Goal: Transaction & Acquisition: Obtain resource

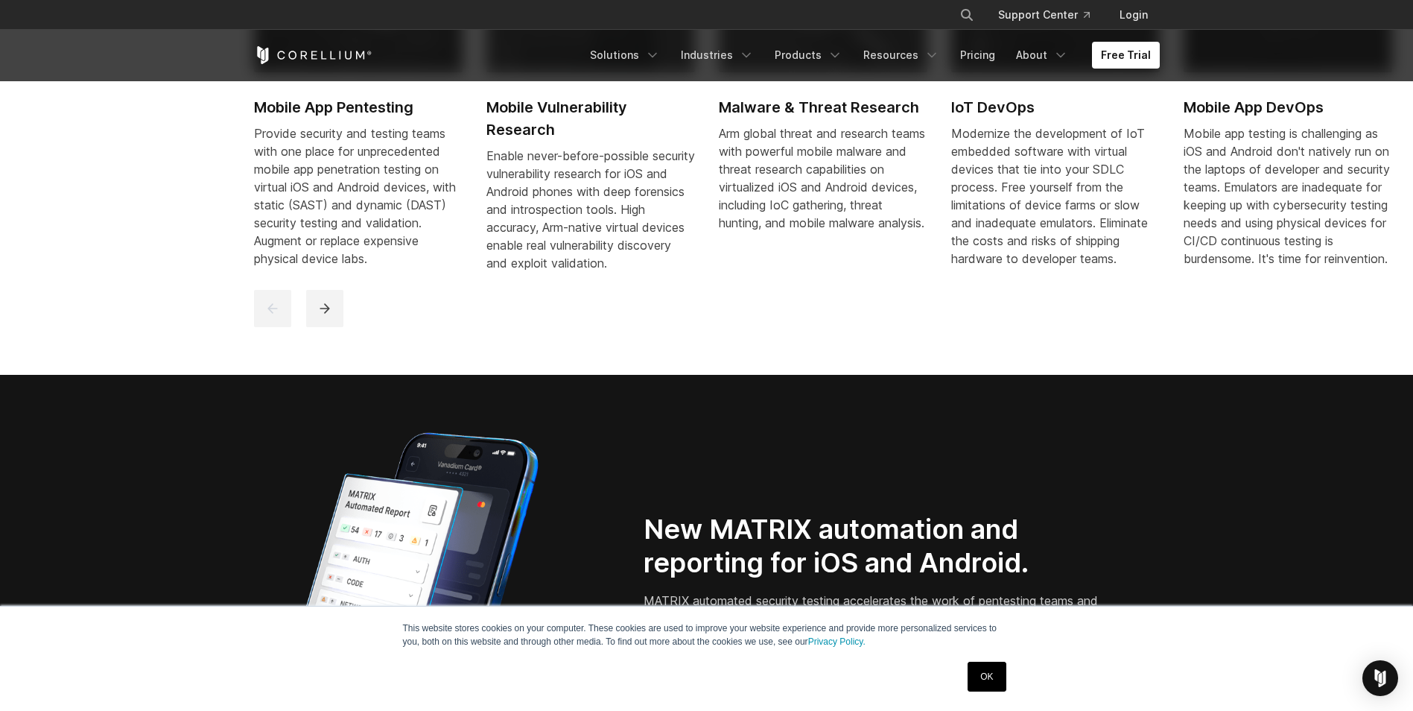
scroll to position [1192, 0]
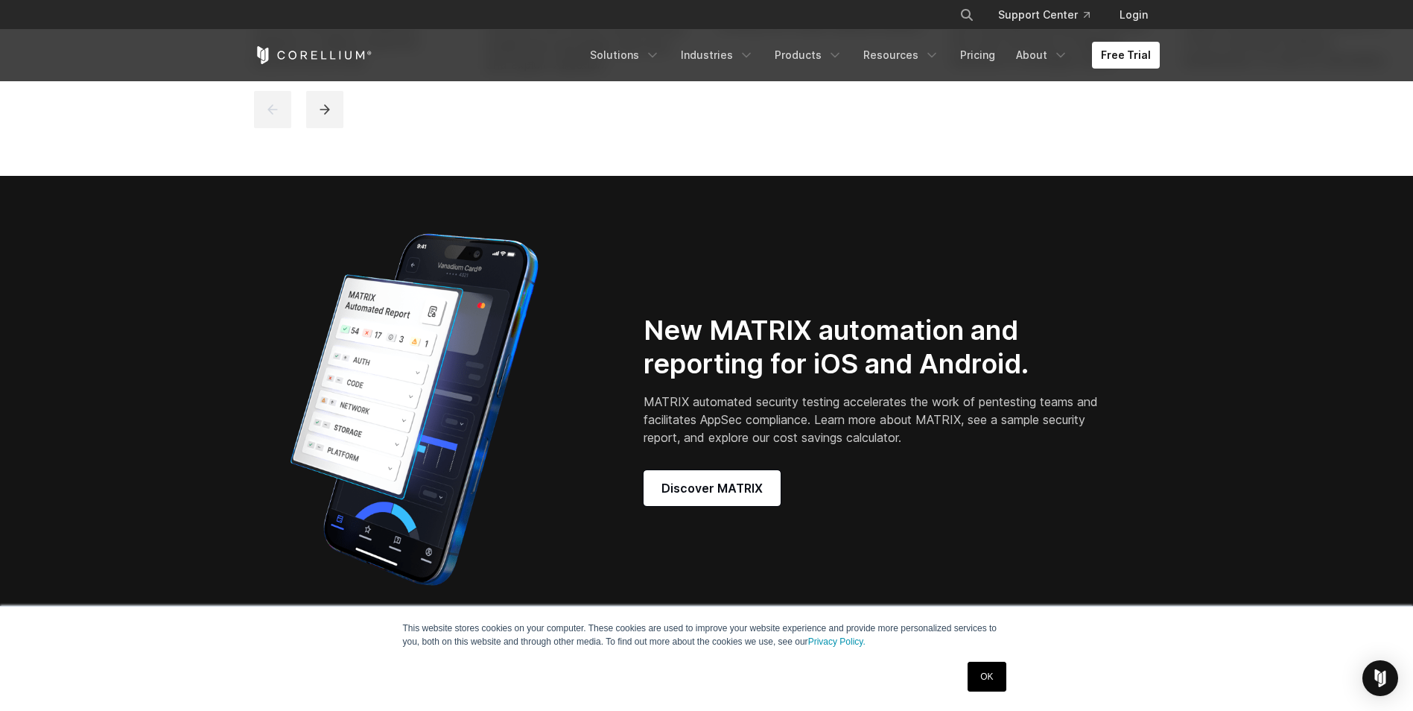
click at [990, 668] on link "OK" at bounding box center [987, 677] width 38 height 30
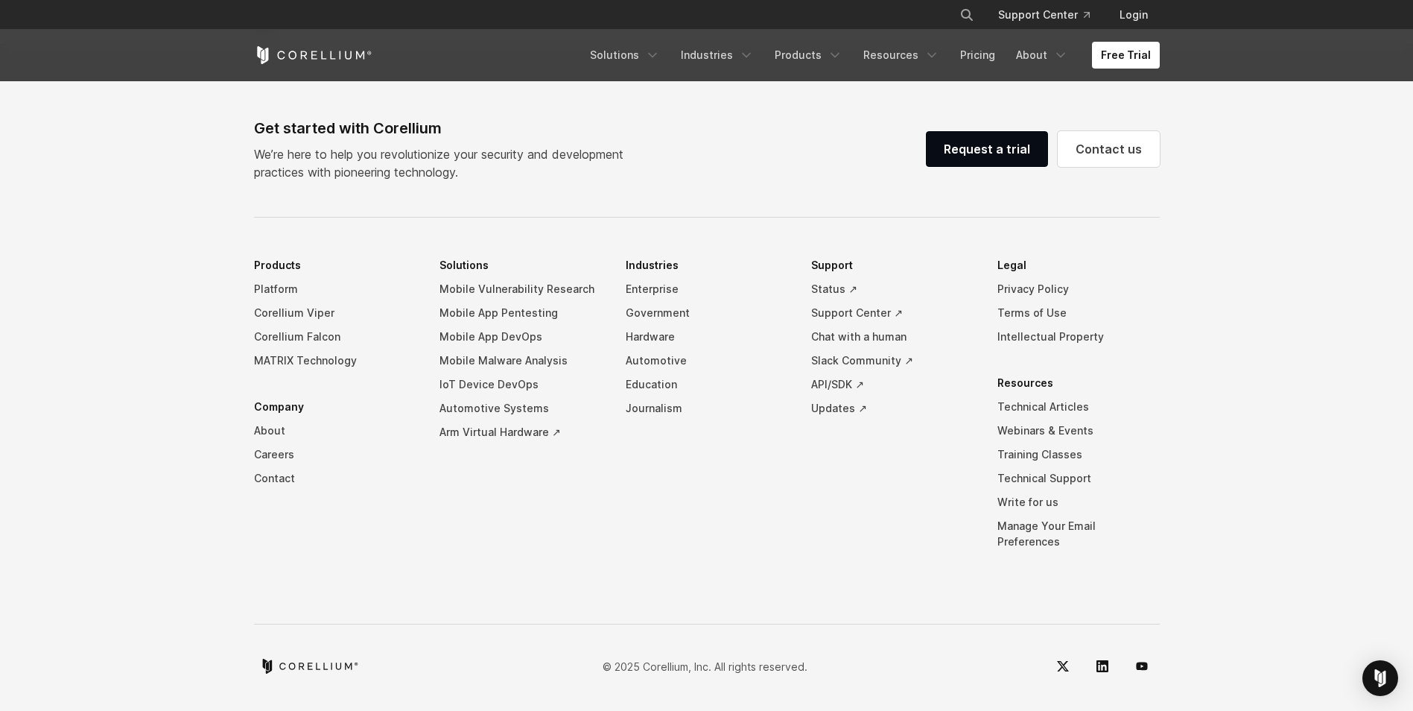
scroll to position [3496, 0]
click at [981, 154] on link "Request a trial" at bounding box center [987, 148] width 122 height 36
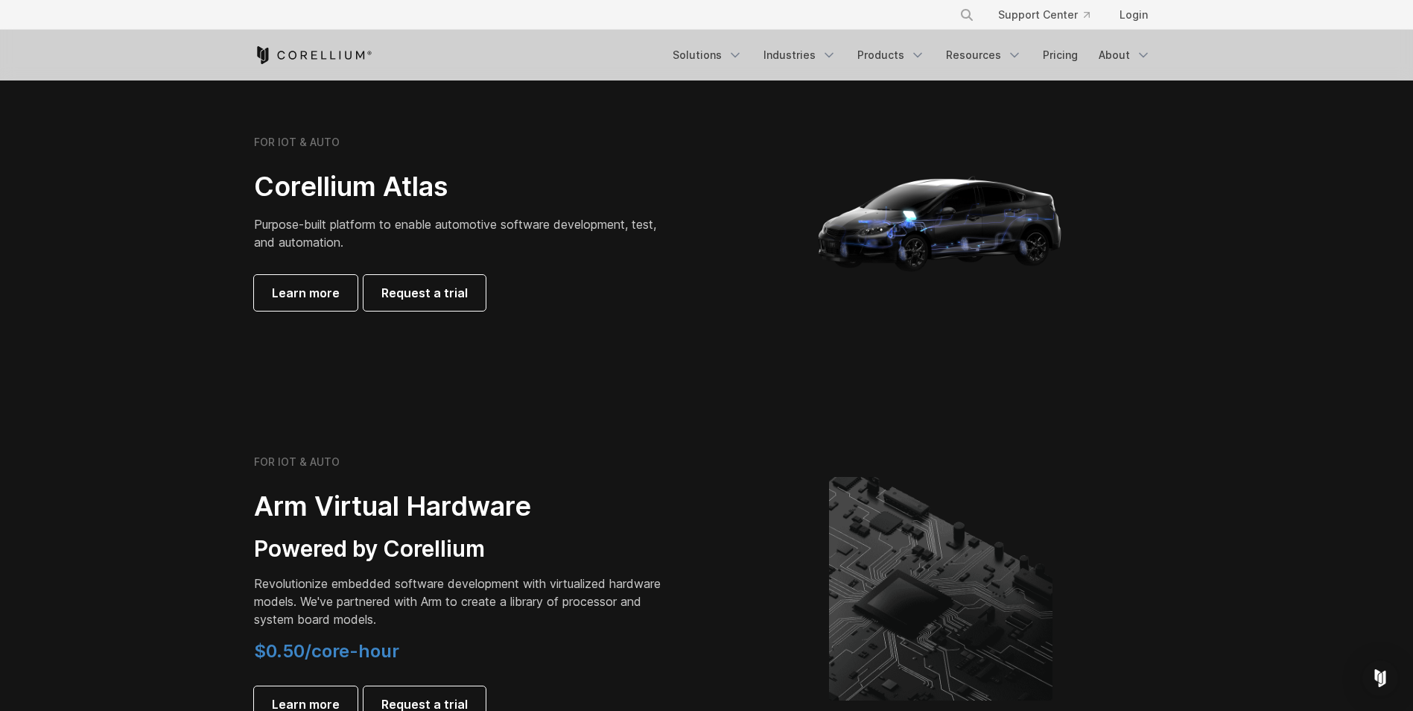
scroll to position [1341, 0]
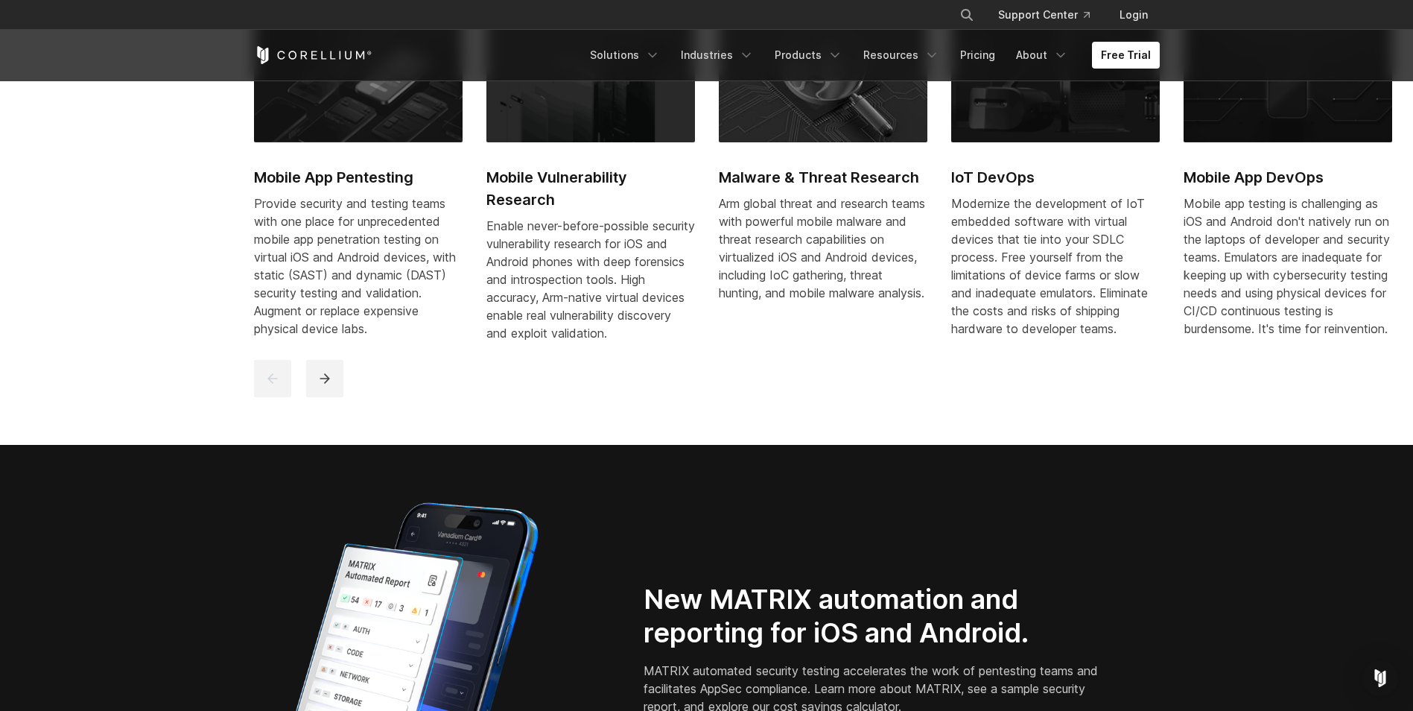
scroll to position [969, 0]
